Goal: Navigation & Orientation: Find specific page/section

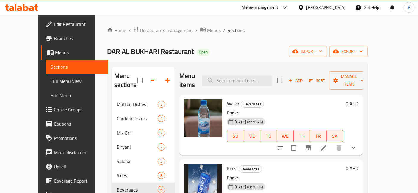
scroll to position [211, 0]
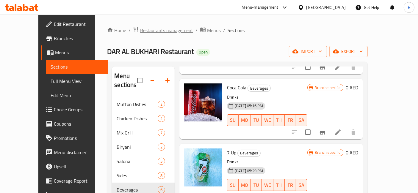
click at [149, 31] on span "Restaurants management" at bounding box center [166, 30] width 53 height 7
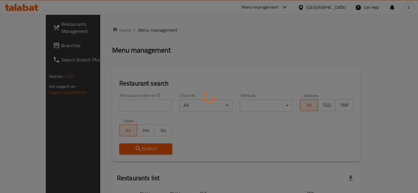
click at [108, 103] on div at bounding box center [209, 96] width 418 height 193
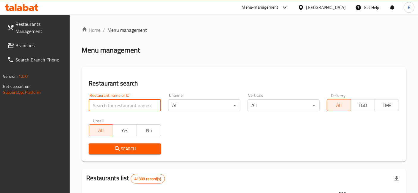
click at [108, 103] on input "search" at bounding box center [125, 106] width 72 height 12
type input "zooka"
click button "Search" at bounding box center [125, 149] width 72 height 11
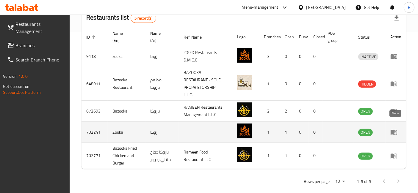
click at [391, 130] on icon "enhanced table" at bounding box center [393, 132] width 7 height 5
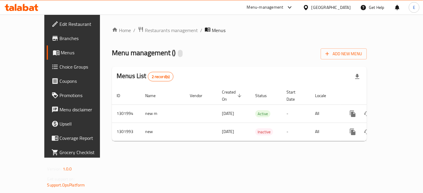
click at [60, 39] on span "Branches" at bounding box center [85, 38] width 50 height 7
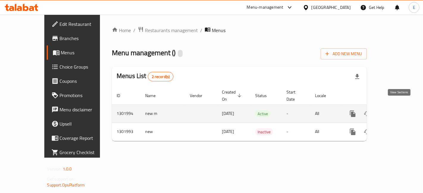
click at [399, 110] on icon "enhanced table" at bounding box center [395, 113] width 7 height 7
click at [398, 111] on icon "enhanced table" at bounding box center [395, 113] width 5 height 5
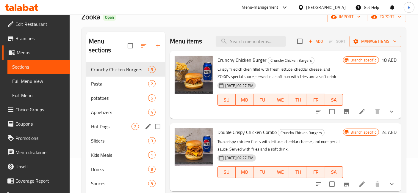
scroll to position [43, 0]
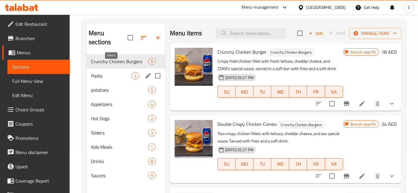
click at [111, 72] on span "Pasta" at bounding box center [111, 75] width 40 height 7
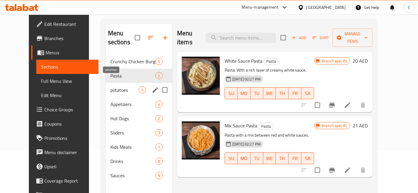
click at [110, 86] on span "potatoes" at bounding box center [124, 89] width 28 height 7
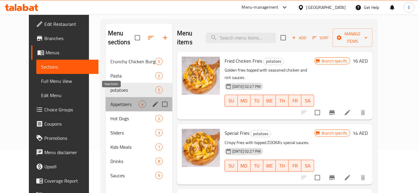
click at [110, 101] on span "Appetizers" at bounding box center [124, 104] width 28 height 7
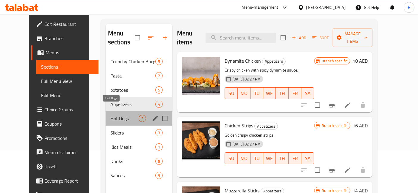
click at [110, 115] on span "Hot Dogs" at bounding box center [124, 118] width 28 height 7
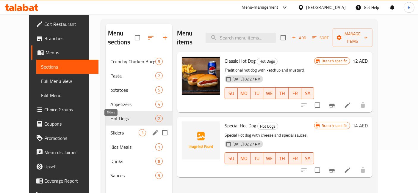
click at [113, 129] on span "Sliders" at bounding box center [124, 132] width 28 height 7
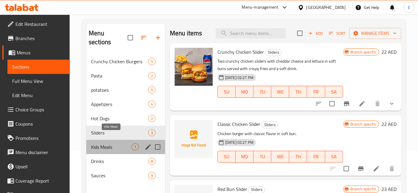
click at [114, 144] on span "Kids Meals" at bounding box center [111, 147] width 40 height 7
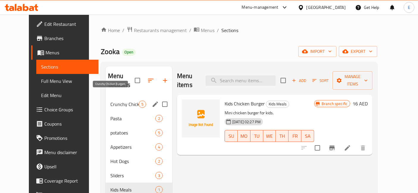
click at [116, 101] on span "Crunchy Chicken Burgers" at bounding box center [124, 104] width 28 height 7
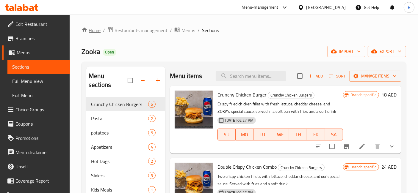
click at [92, 30] on link "Home" at bounding box center [90, 30] width 19 height 7
